Goal: Entertainment & Leisure: Consume media (video, audio)

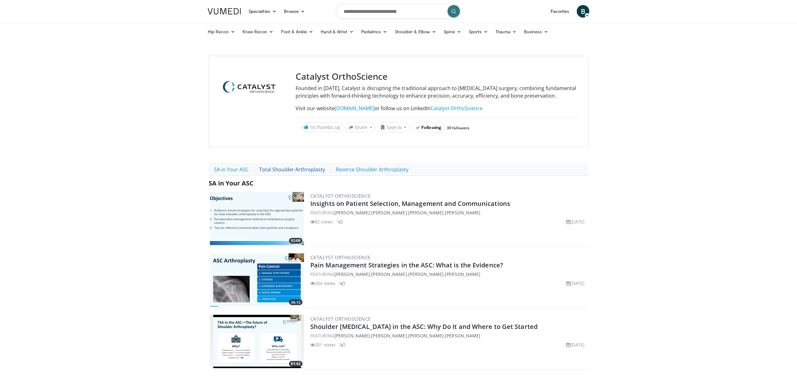
click at [298, 173] on link "Total Shoulder Arthroplasty" at bounding box center [292, 169] width 77 height 13
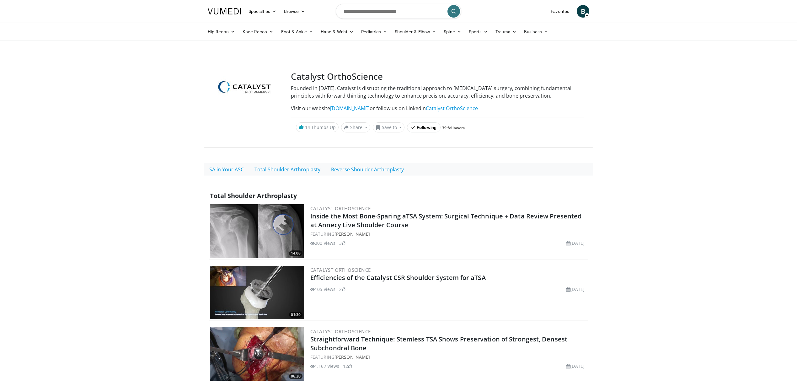
click at [304, 236] on img at bounding box center [257, 230] width 94 height 53
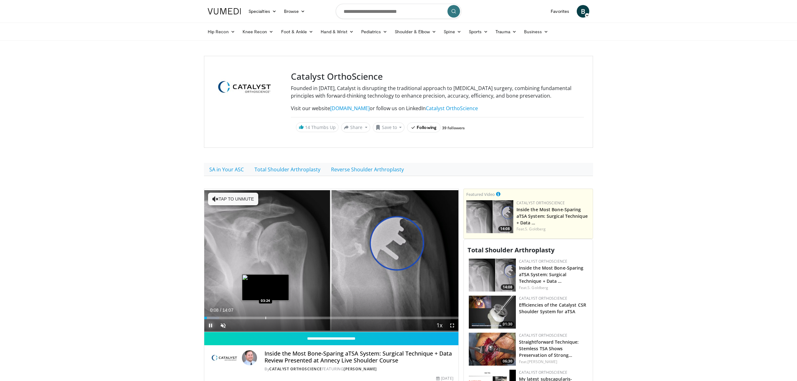
drag, startPoint x: 210, startPoint y: 331, endPoint x: 285, endPoint y: 314, distance: 77.0
click at [210, 331] on span "Video Player" at bounding box center [210, 325] width 13 height 13
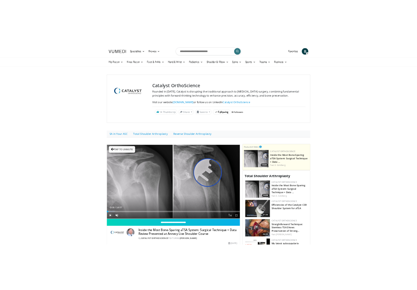
scroll to position [42, 0]
